Goal: Check status: Check status

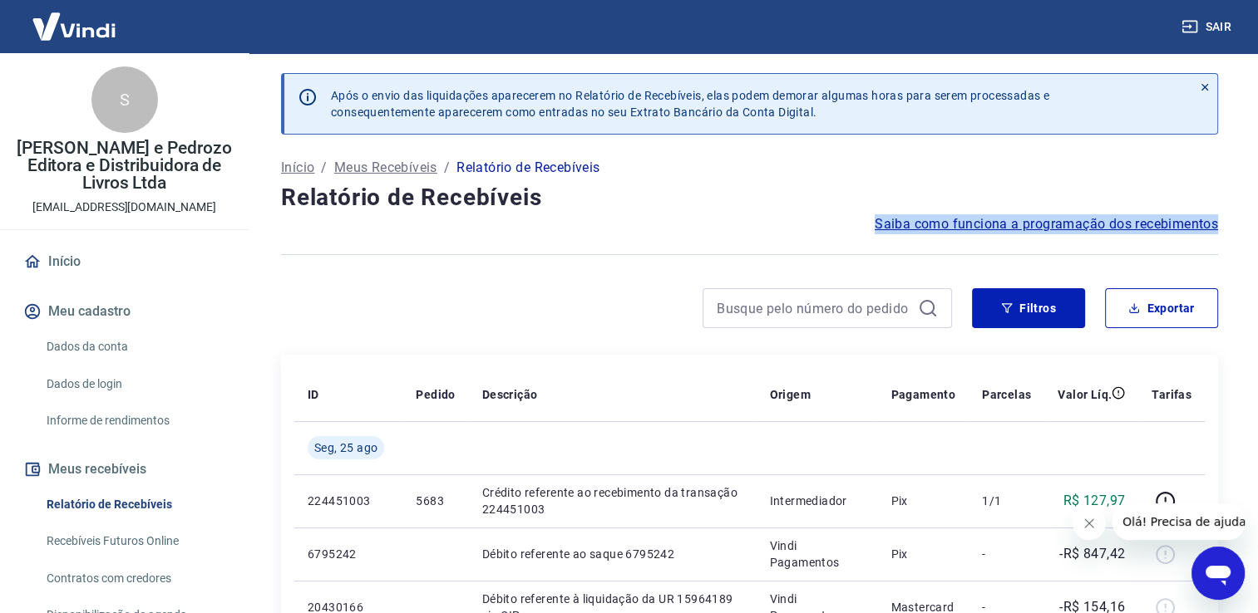
drag, startPoint x: 1256, startPoint y: 191, endPoint x: 1259, endPoint y: 276, distance: 84.9
click at [1258, 276] on html "Sair S Serrano e Pedrozo Editora e Distribuidora de Livros Ltda [EMAIL_ADDRESS]…" at bounding box center [629, 306] width 1258 height 613
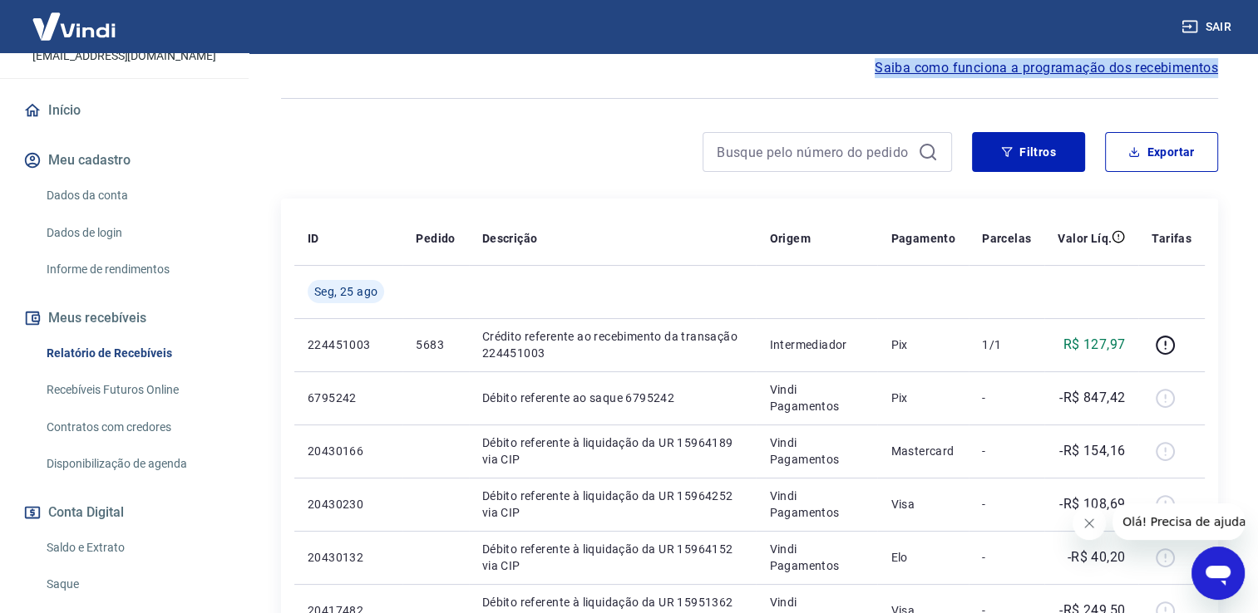
scroll to position [175, 0]
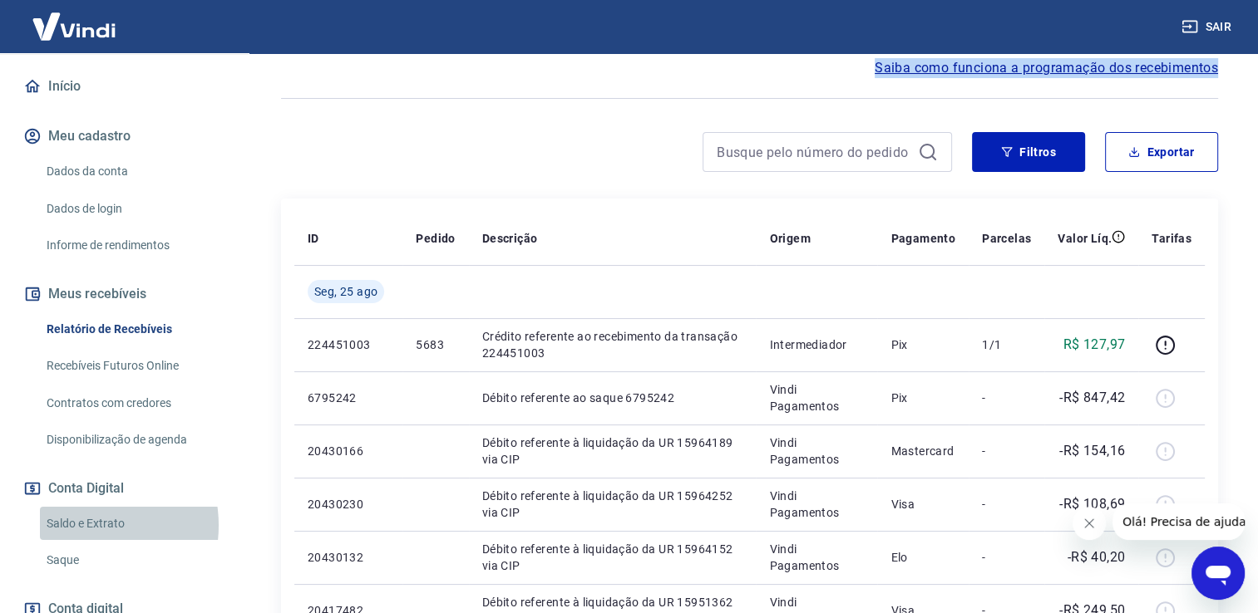
click at [79, 525] on link "Saldo e Extrato" at bounding box center [134, 524] width 189 height 34
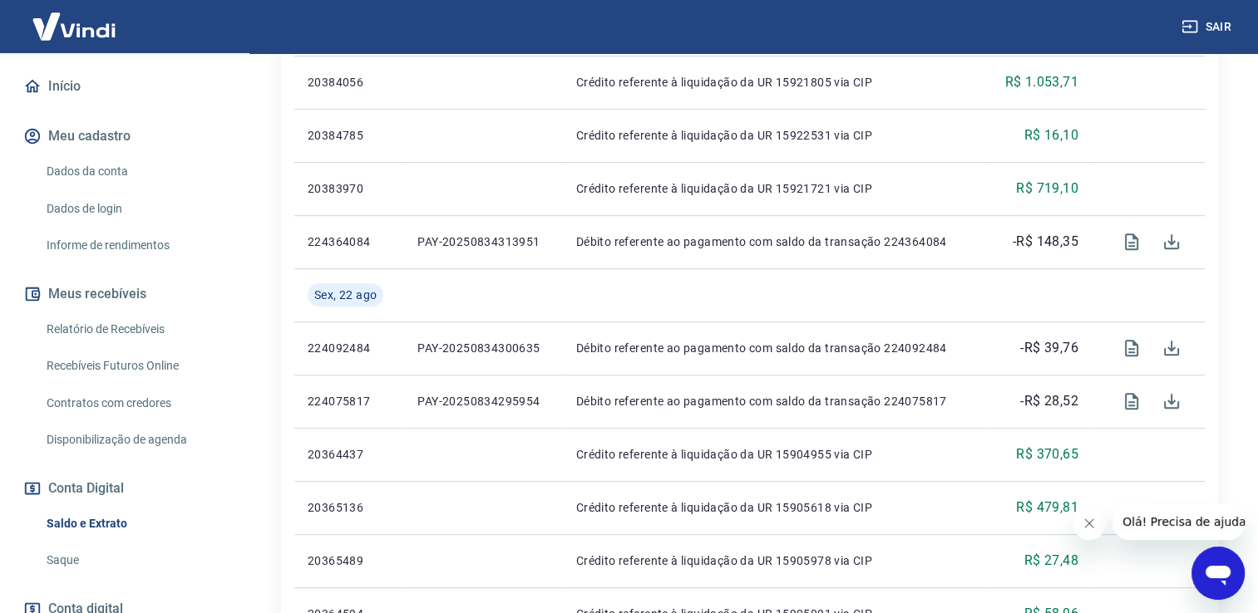
scroll to position [659, 0]
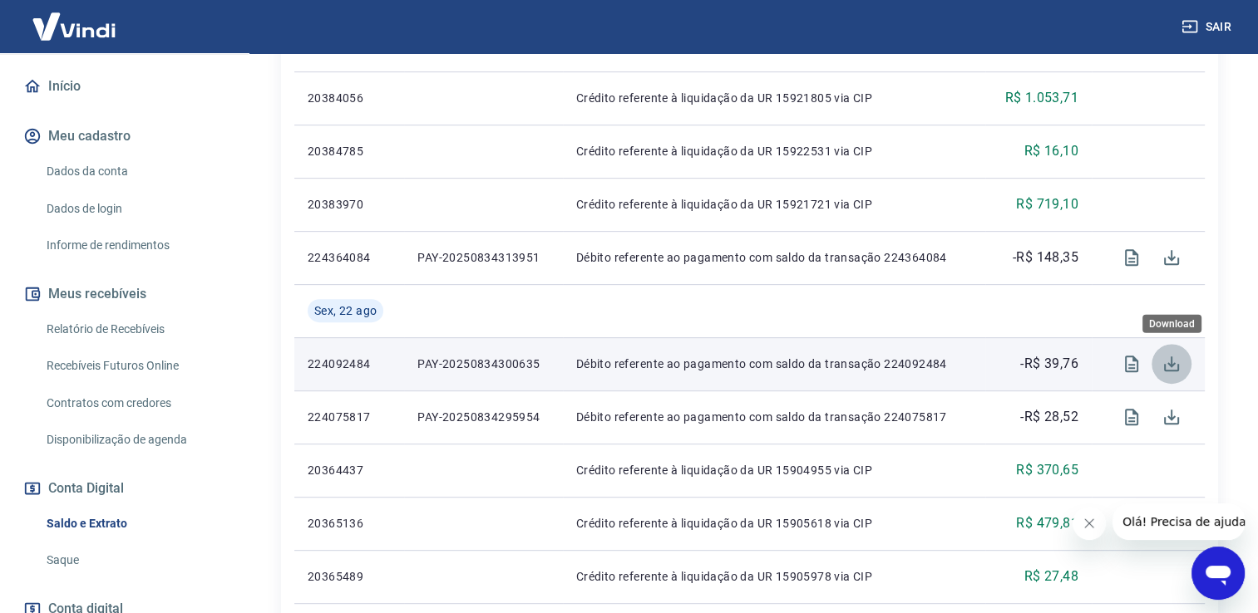
click at [1175, 367] on icon "Download" at bounding box center [1171, 364] width 20 height 20
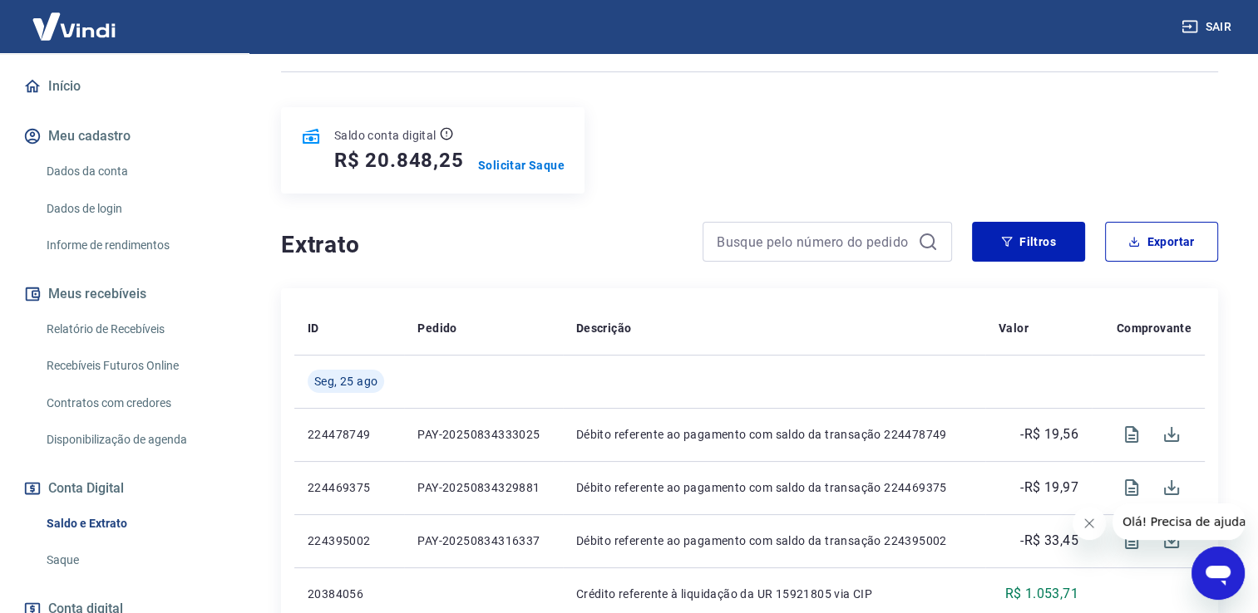
scroll to position [154, 0]
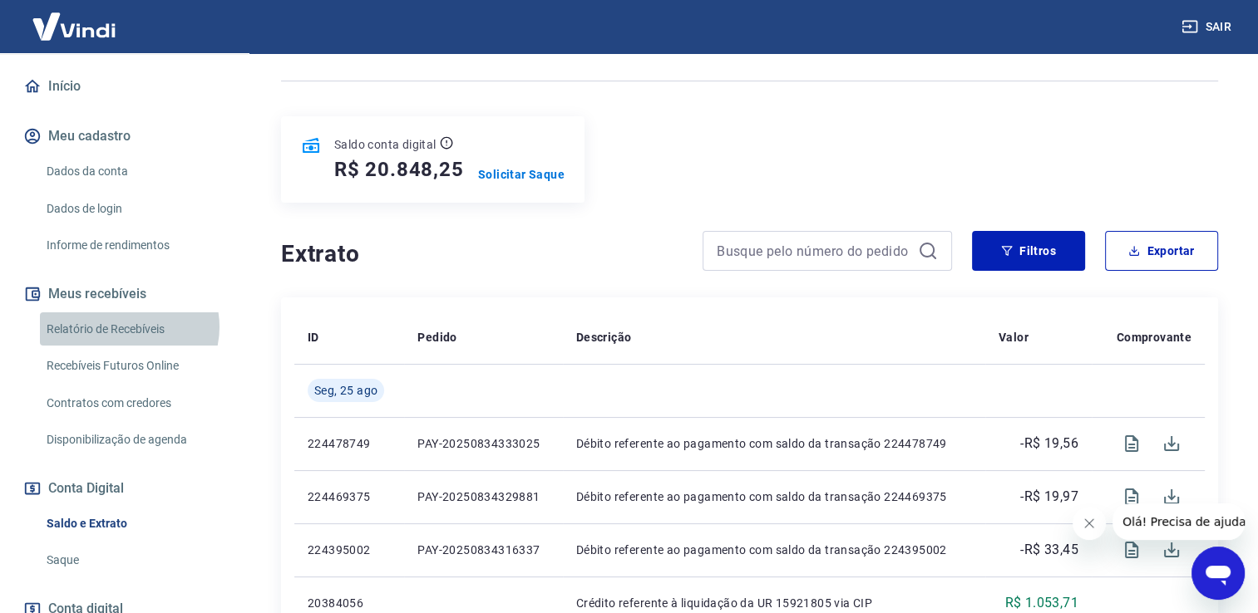
click at [128, 327] on link "Relatório de Recebíveis" at bounding box center [134, 330] width 189 height 34
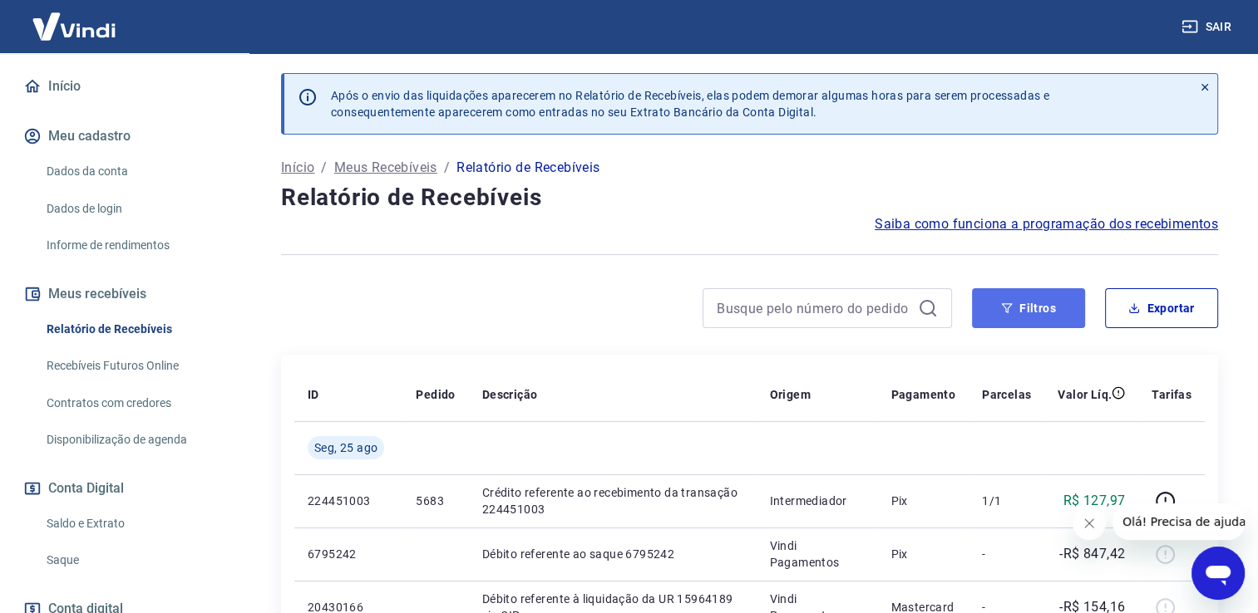
click at [1016, 303] on button "Filtros" at bounding box center [1028, 308] width 113 height 40
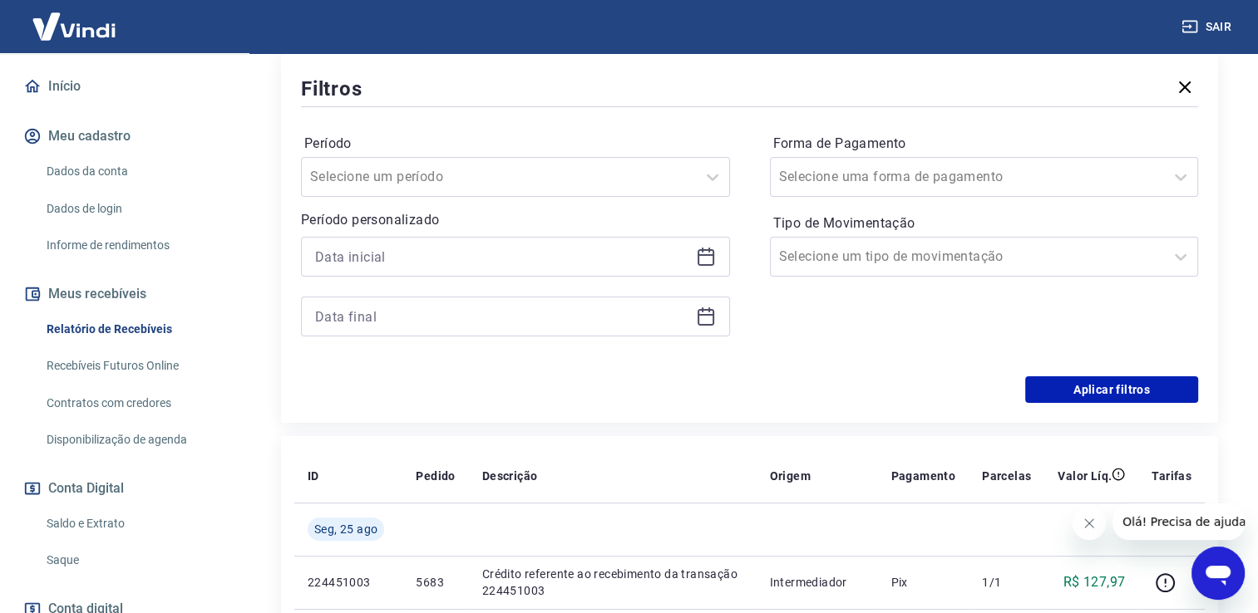
scroll to position [303, 0]
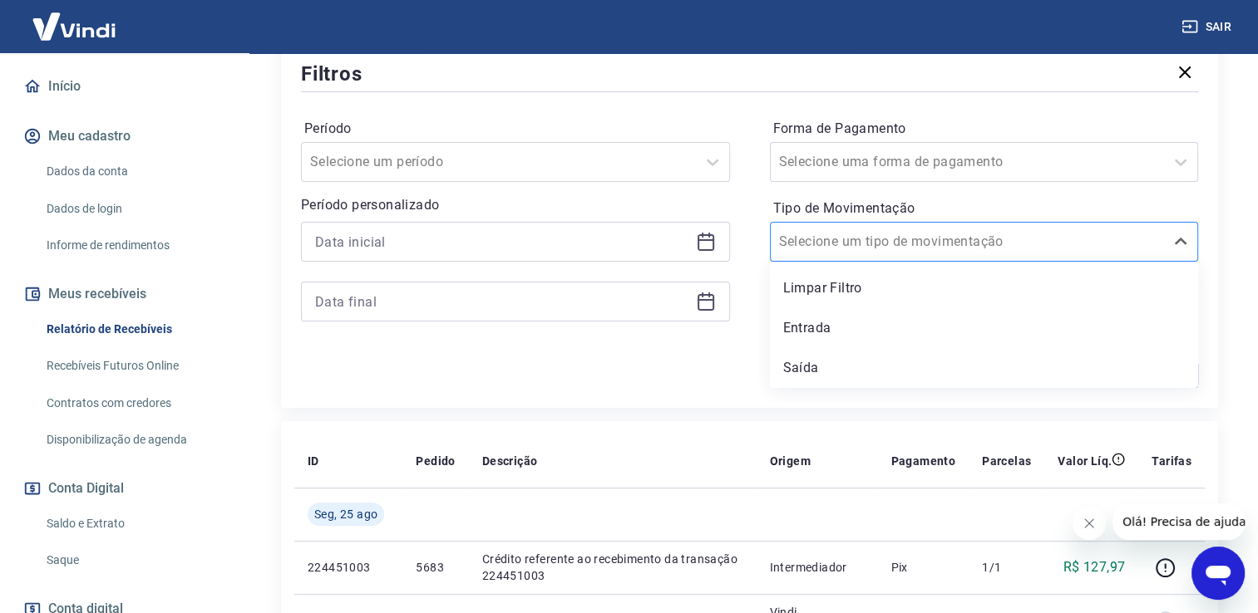
click at [1144, 244] on div at bounding box center [967, 241] width 377 height 23
click at [891, 329] on div "Entrada" at bounding box center [984, 328] width 429 height 33
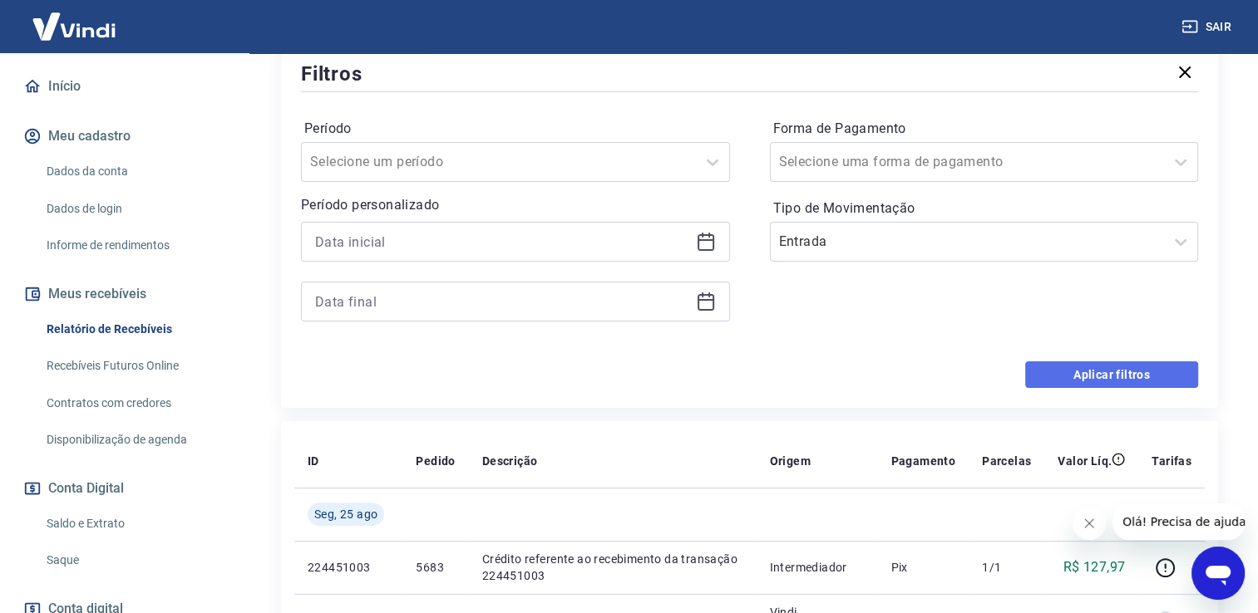
click at [1066, 367] on button "Aplicar filtros" at bounding box center [1111, 375] width 173 height 27
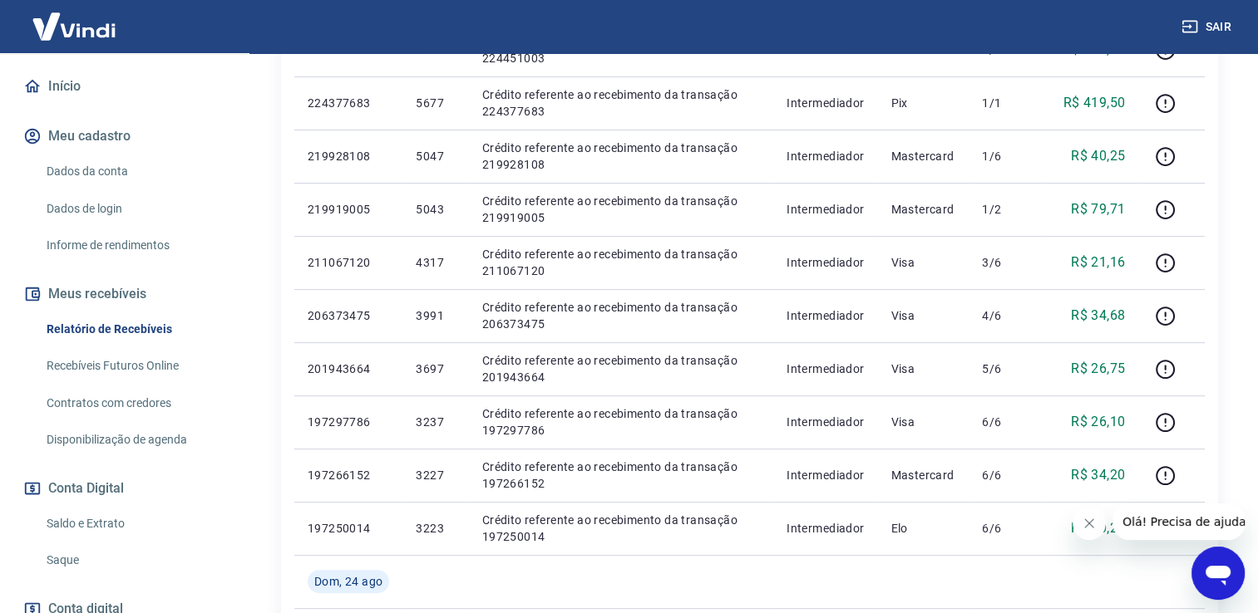
scroll to position [472, 0]
